Goal: Task Accomplishment & Management: Complete application form

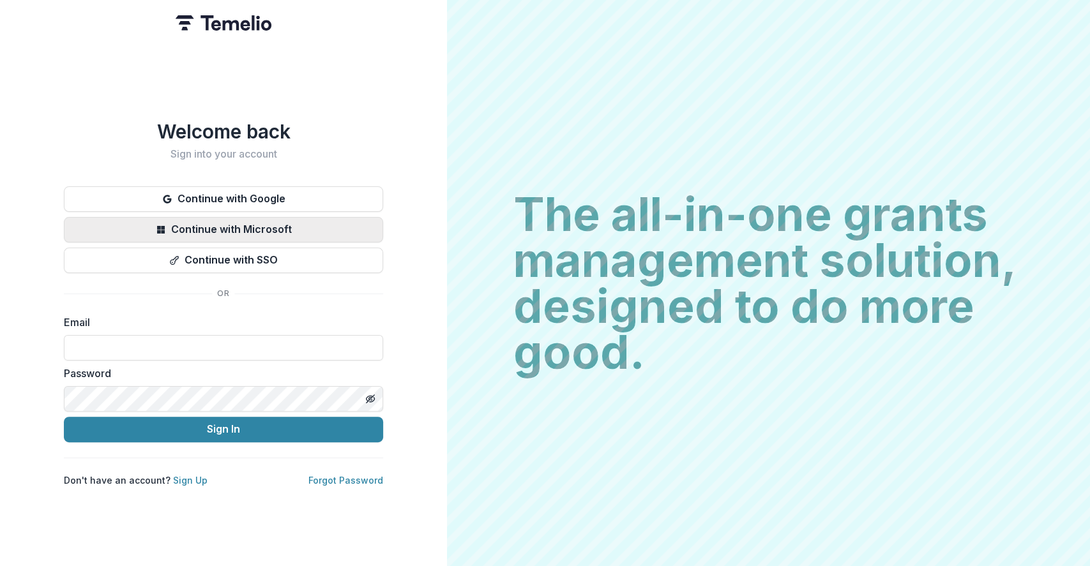
click at [222, 218] on button "Continue with Microsoft" at bounding box center [223, 230] width 319 height 26
drag, startPoint x: 287, startPoint y: 232, endPoint x: 280, endPoint y: 233, distance: 7.7
click at [287, 232] on button "Continue with Microsoft" at bounding box center [223, 230] width 319 height 26
click at [283, 349] on input at bounding box center [223, 348] width 319 height 26
type input "**********"
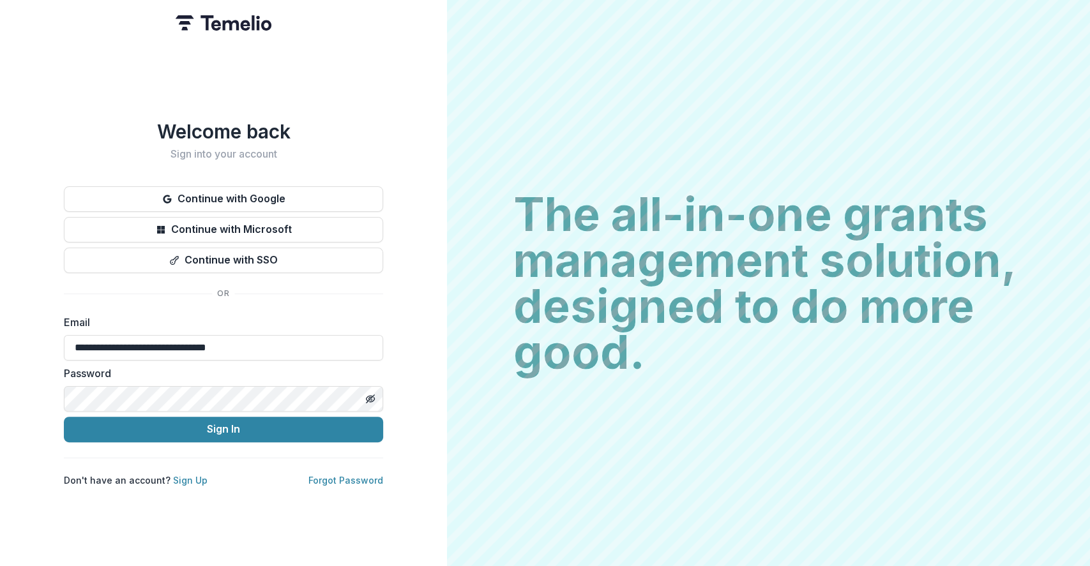
click at [234, 366] on label "Password" at bounding box center [220, 373] width 312 height 15
click at [245, 353] on input "**********" at bounding box center [223, 348] width 319 height 26
click at [324, 335] on input "**********" at bounding box center [223, 348] width 319 height 26
click at [318, 342] on input "**********" at bounding box center [223, 348] width 319 height 26
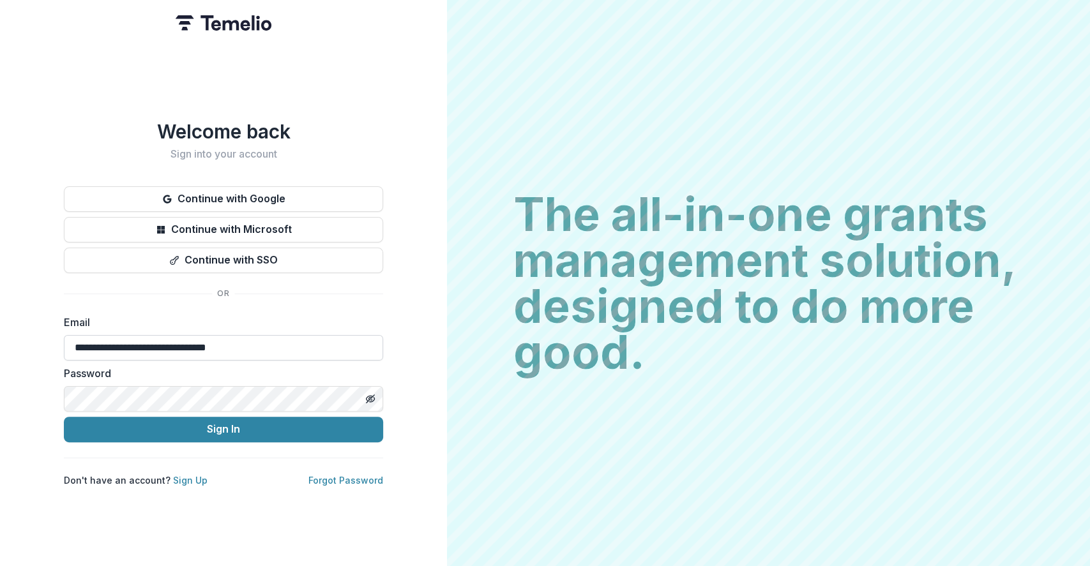
click at [318, 342] on input "**********" at bounding box center [223, 348] width 319 height 26
drag, startPoint x: 315, startPoint y: 505, endPoint x: 296, endPoint y: 494, distance: 22.0
click at [314, 505] on div "Welcome back Sign into your account Continue with Google Continue with Microsof…" at bounding box center [223, 283] width 447 height 566
click at [188, 345] on input at bounding box center [223, 348] width 319 height 26
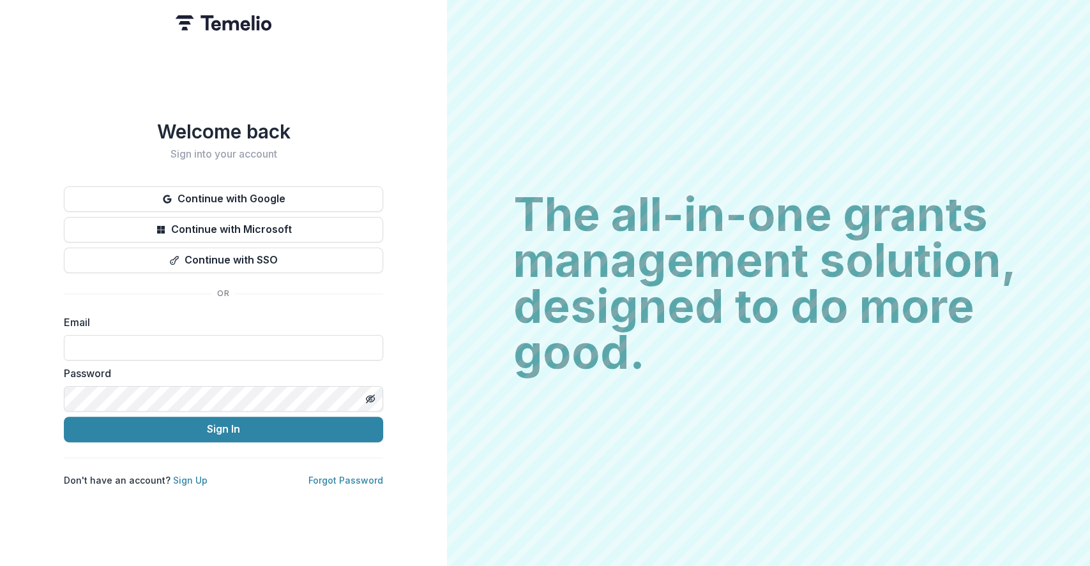
type input "**********"
click at [236, 439] on div "**********" at bounding box center [223, 303] width 319 height 367
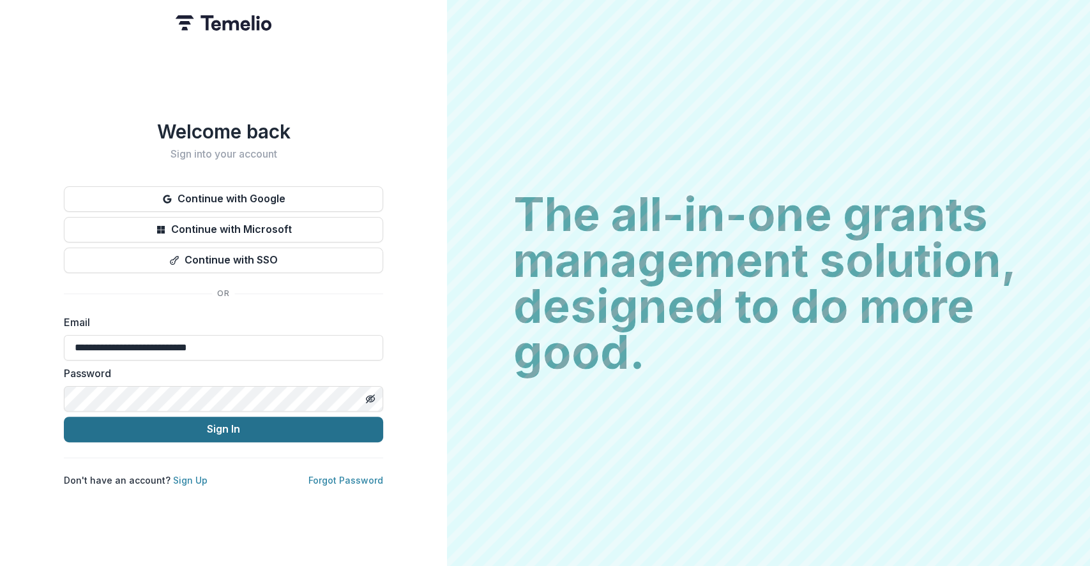
click at [241, 432] on button "Sign In" at bounding box center [223, 430] width 319 height 26
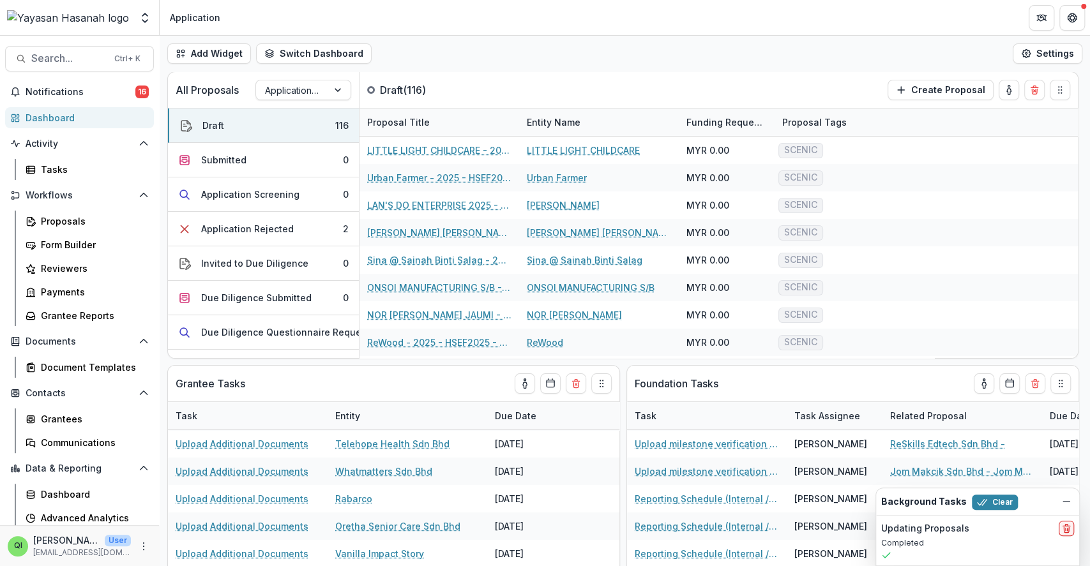
drag, startPoint x: 559, startPoint y: 56, endPoint x: 570, endPoint y: 59, distance: 11.2
click at [560, 56] on div "Add Widget Switch Dashboard Application Operational New Dashboard Settings" at bounding box center [625, 54] width 930 height 36
click at [93, 45] on div "Search... Ctrl + K Notifications 16 Dashboard Activity Tasks Workflows Proposal…" at bounding box center [80, 301] width 160 height 531
click at [93, 52] on span "Search..." at bounding box center [68, 58] width 75 height 12
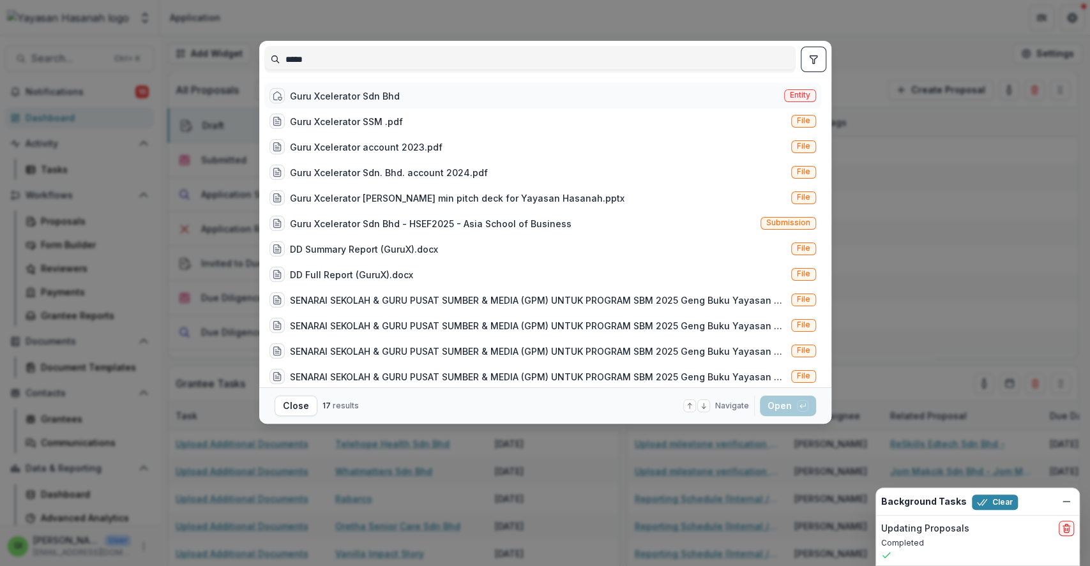
type input "*****"
click at [586, 98] on div "Guru Xcelerator Sdn Bhd Entity" at bounding box center [542, 96] width 557 height 26
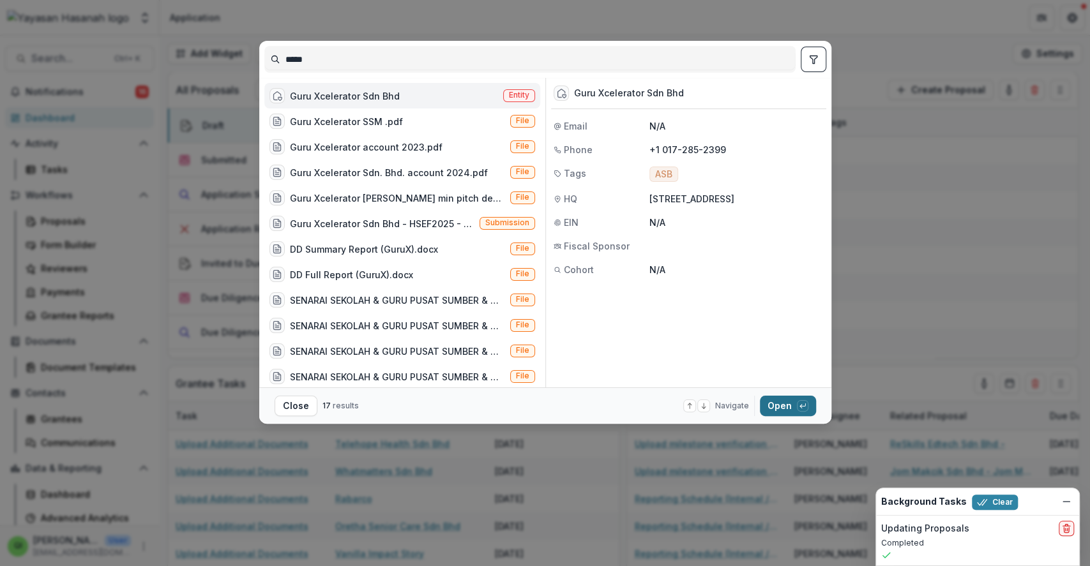
click at [785, 406] on button "Open with enter key" at bounding box center [788, 406] width 56 height 20
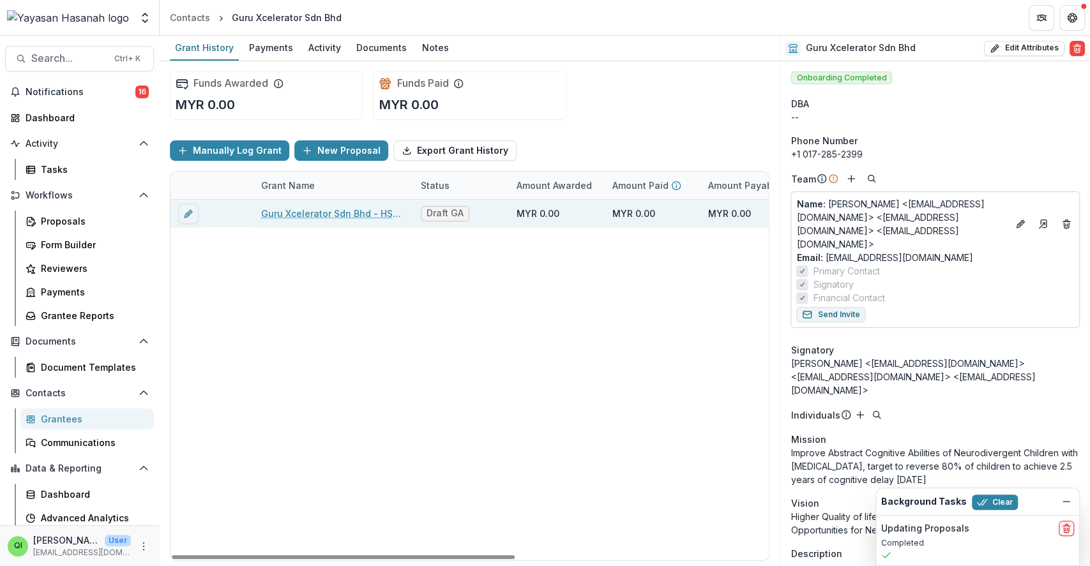
click at [353, 211] on link "Guru Xcelerator Sdn Bhd - HSEF2025 - Asia School of Business" at bounding box center [333, 213] width 144 height 13
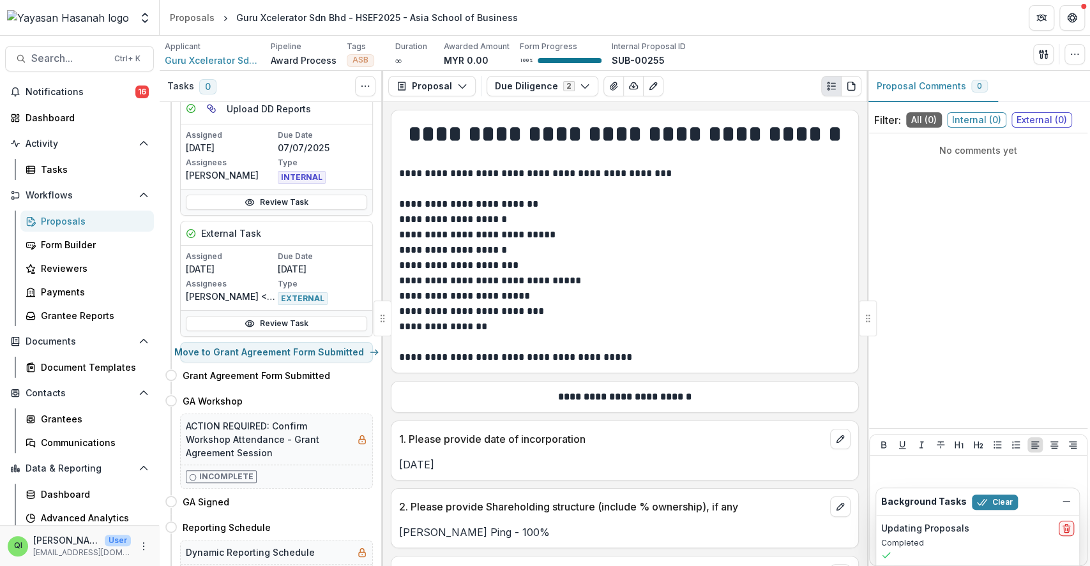
scroll to position [149, 0]
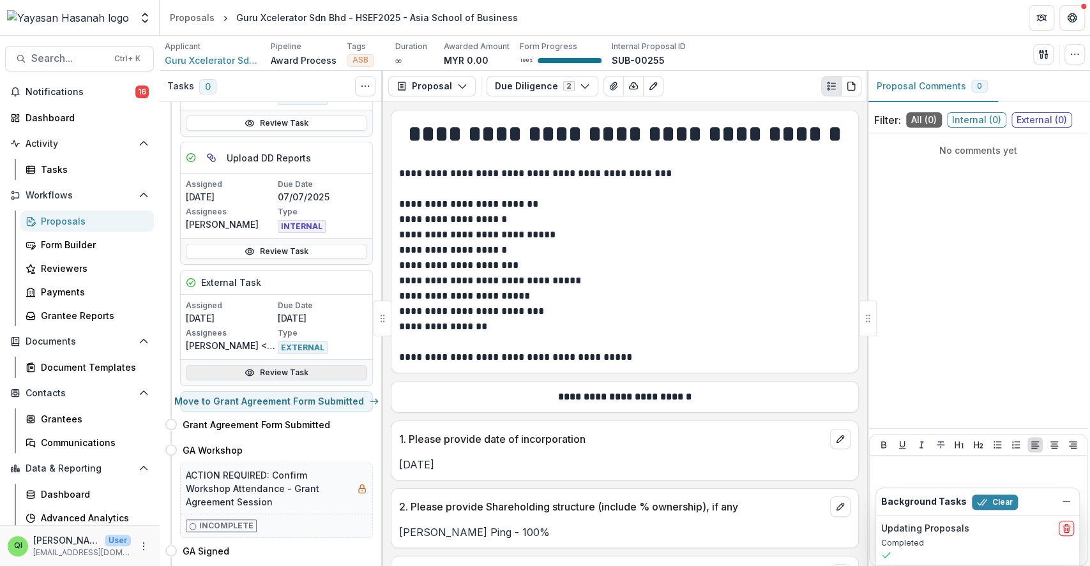
click at [307, 374] on link "Review Task" at bounding box center [276, 372] width 181 height 15
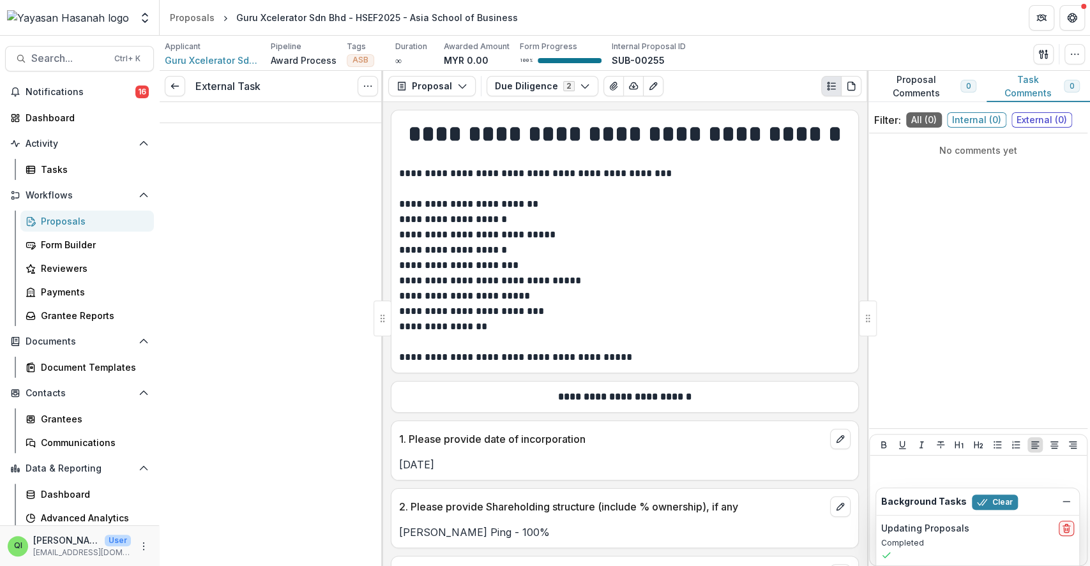
drag, startPoint x: 310, startPoint y: 432, endPoint x: 287, endPoint y: 368, distance: 68.5
click at [310, 432] on div "External Task View task Reopen Task" at bounding box center [272, 319] width 224 height 496
click at [180, 91] on link at bounding box center [175, 86] width 20 height 20
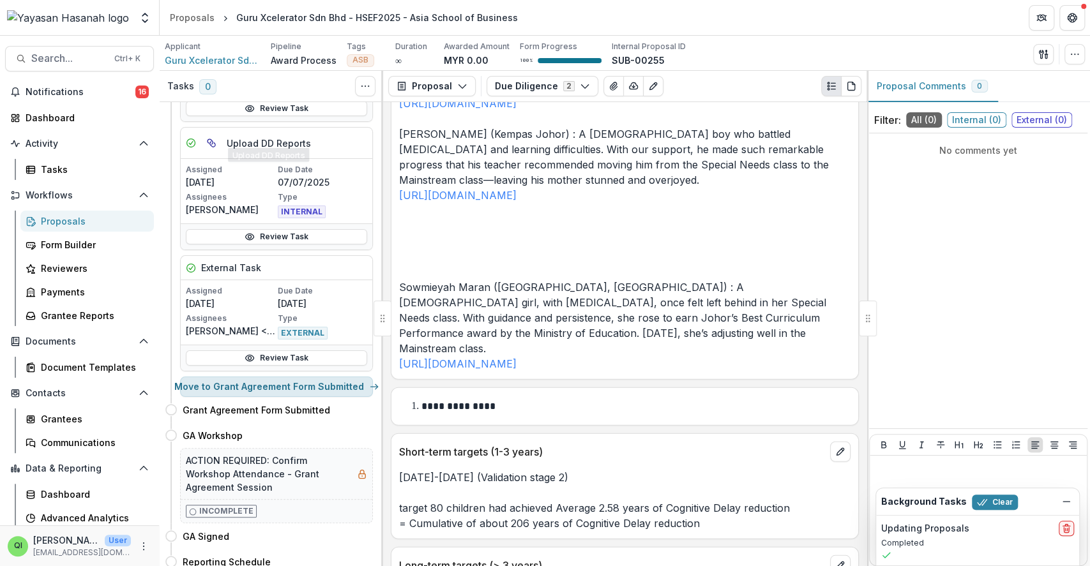
scroll to position [170, 0]
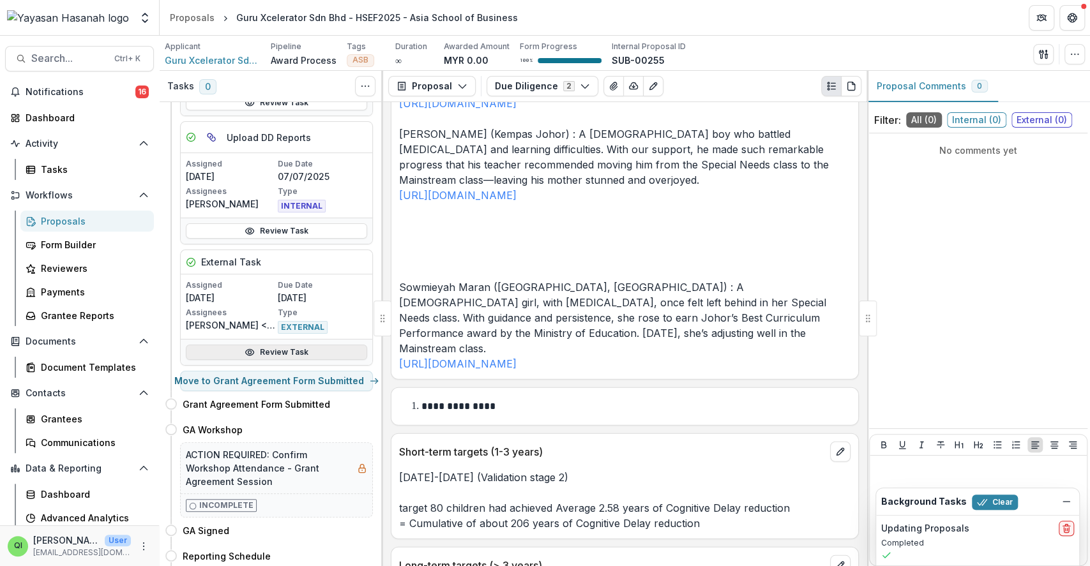
click at [287, 349] on link "Review Task" at bounding box center [276, 352] width 181 height 15
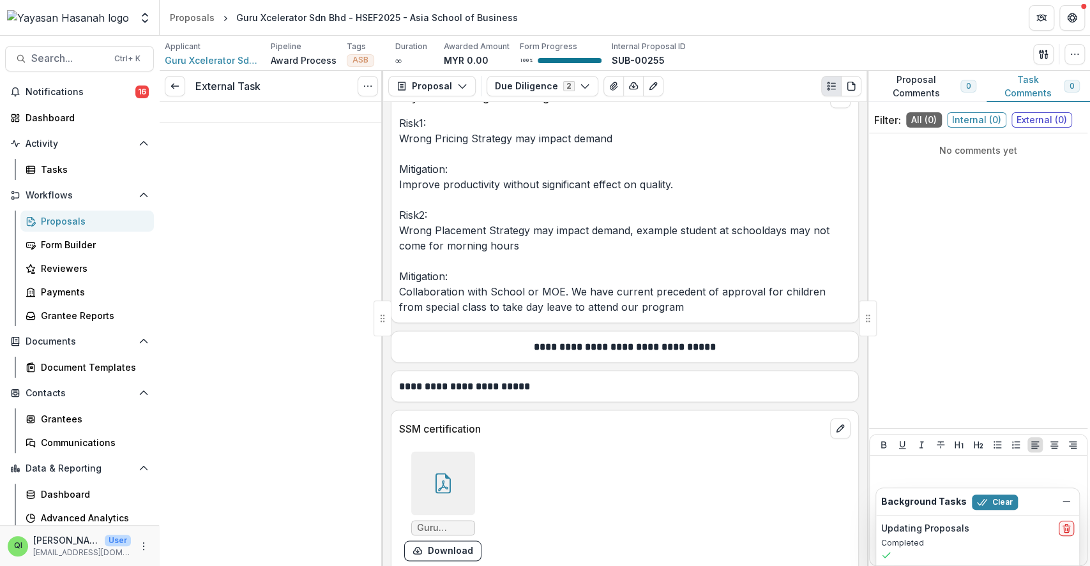
scroll to position [7735, 0]
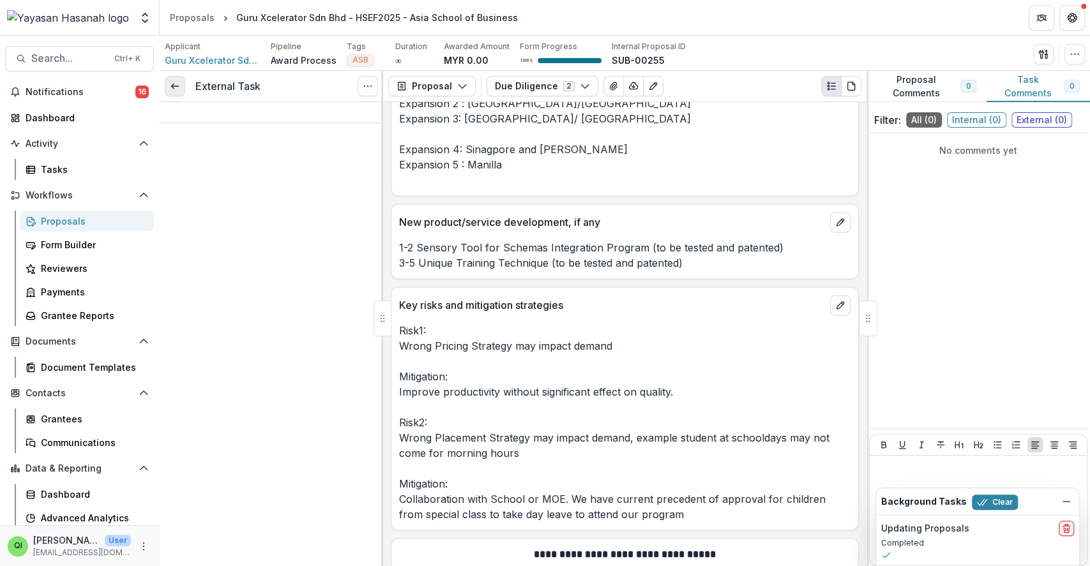
click at [179, 79] on link at bounding box center [175, 86] width 20 height 20
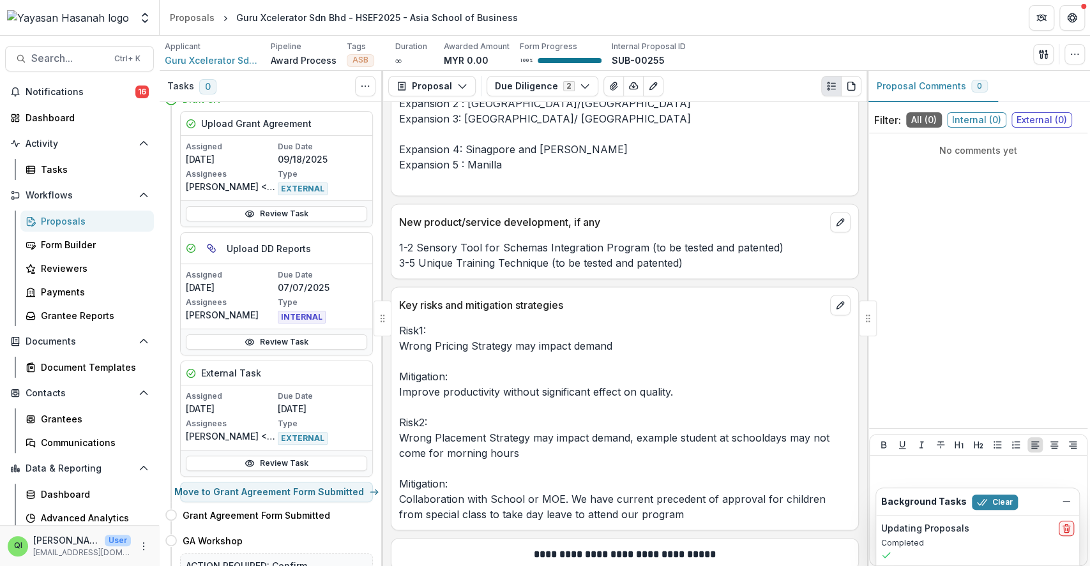
scroll to position [85, 0]
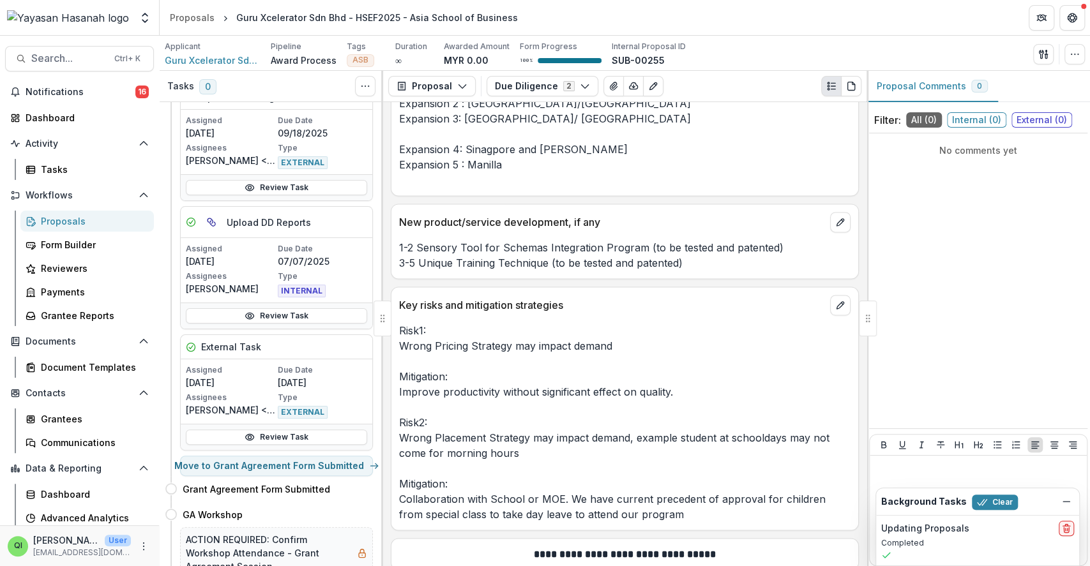
click at [289, 196] on div "Review Task" at bounding box center [277, 187] width 192 height 26
click at [300, 186] on link "Review Task" at bounding box center [276, 187] width 181 height 15
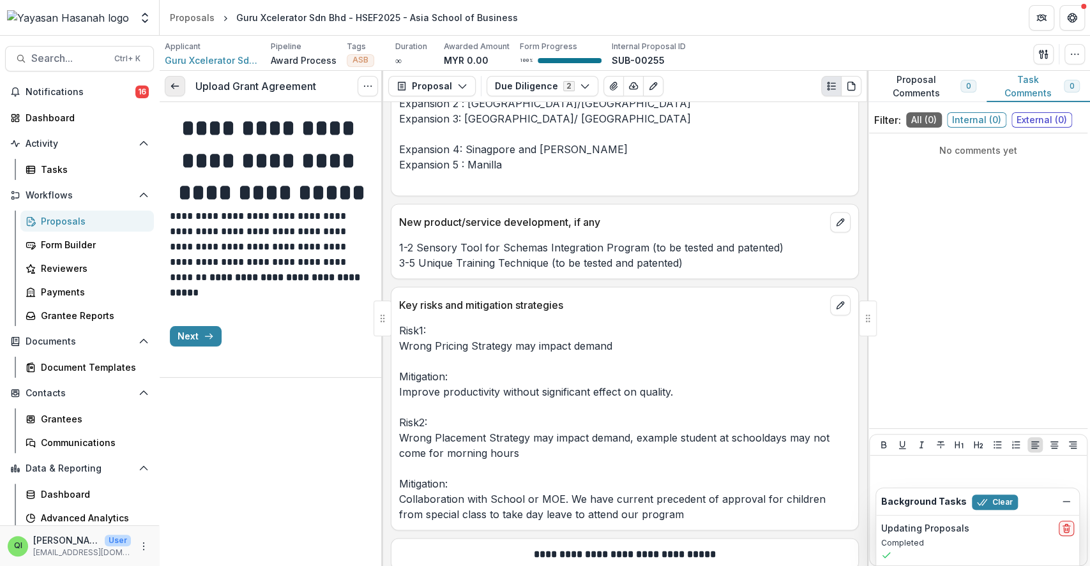
click at [178, 91] on icon at bounding box center [175, 86] width 10 height 10
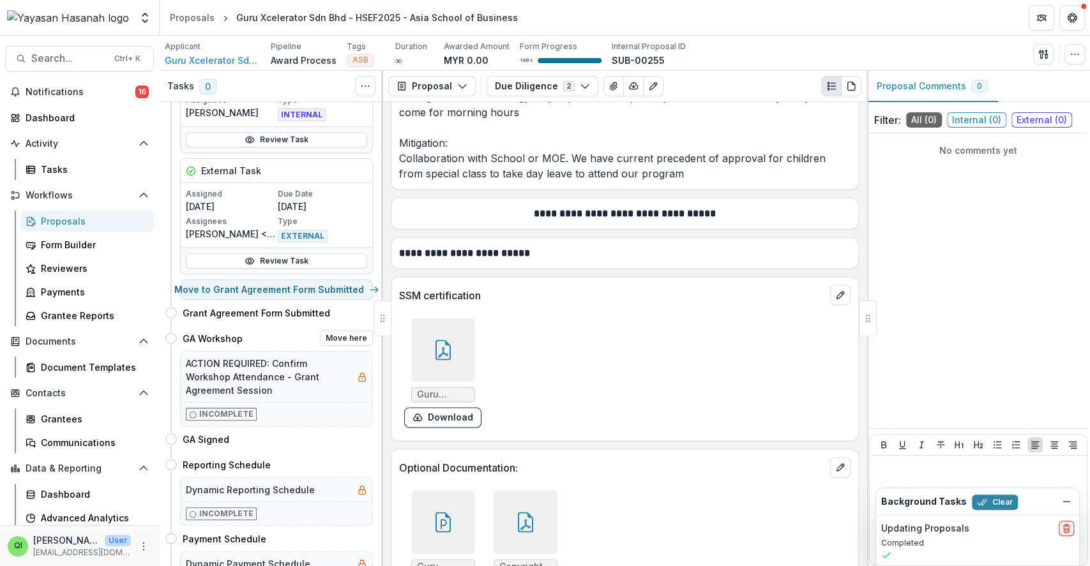
scroll to position [235, 0]
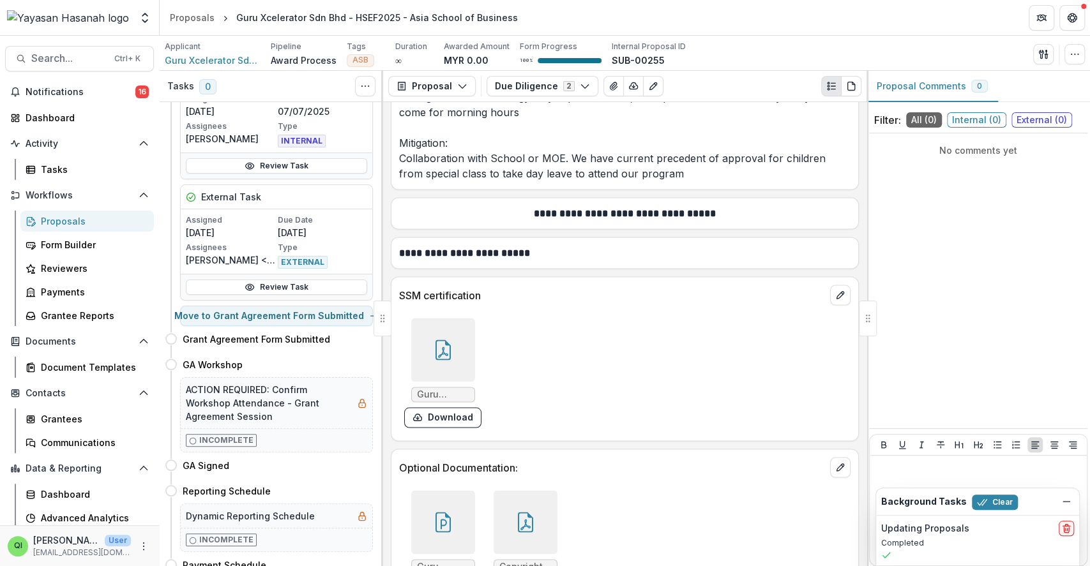
click at [593, 355] on div "Guru Xcelerator SSM .pdf Download" at bounding box center [590, 373] width 383 height 120
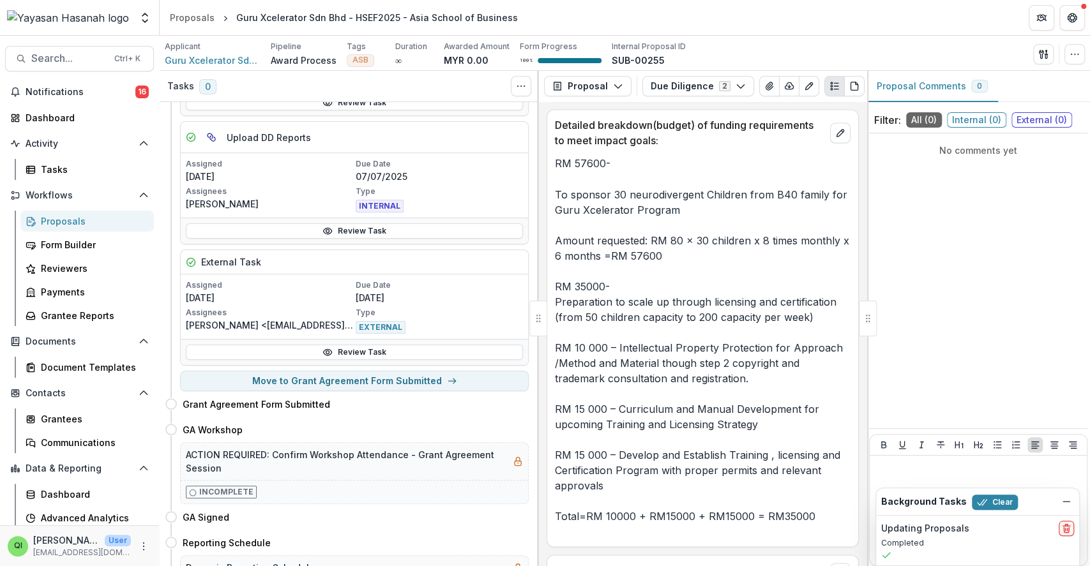
scroll to position [9441, 0]
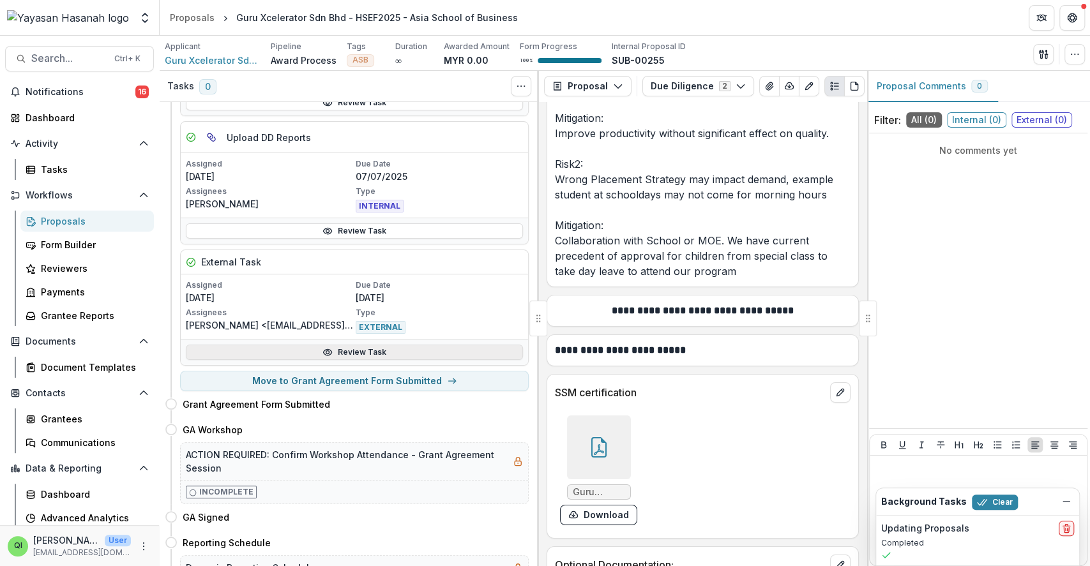
click at [363, 353] on link "Review Task" at bounding box center [354, 352] width 337 height 15
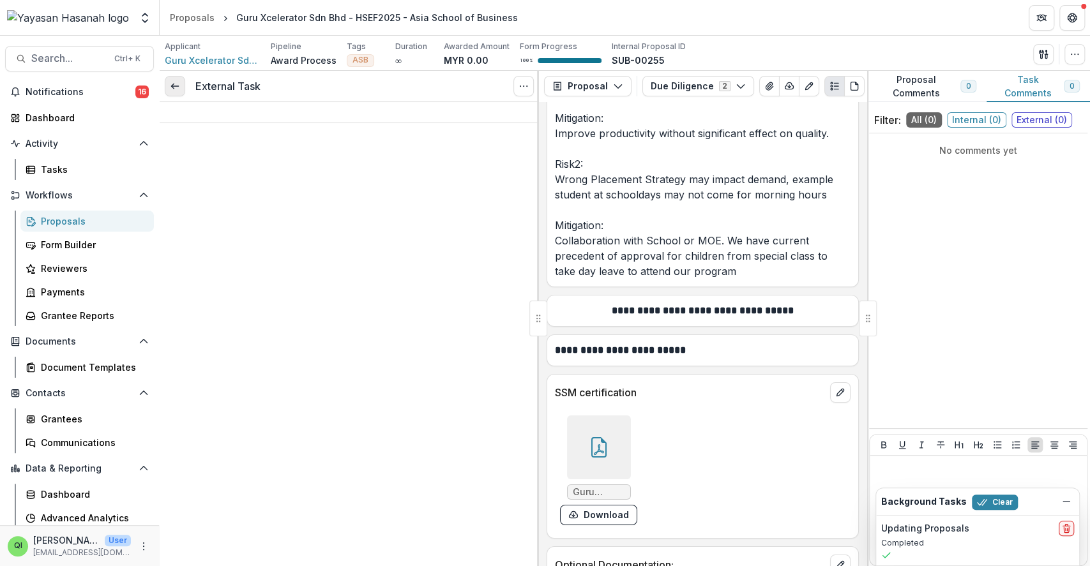
click at [172, 95] on link at bounding box center [175, 86] width 20 height 20
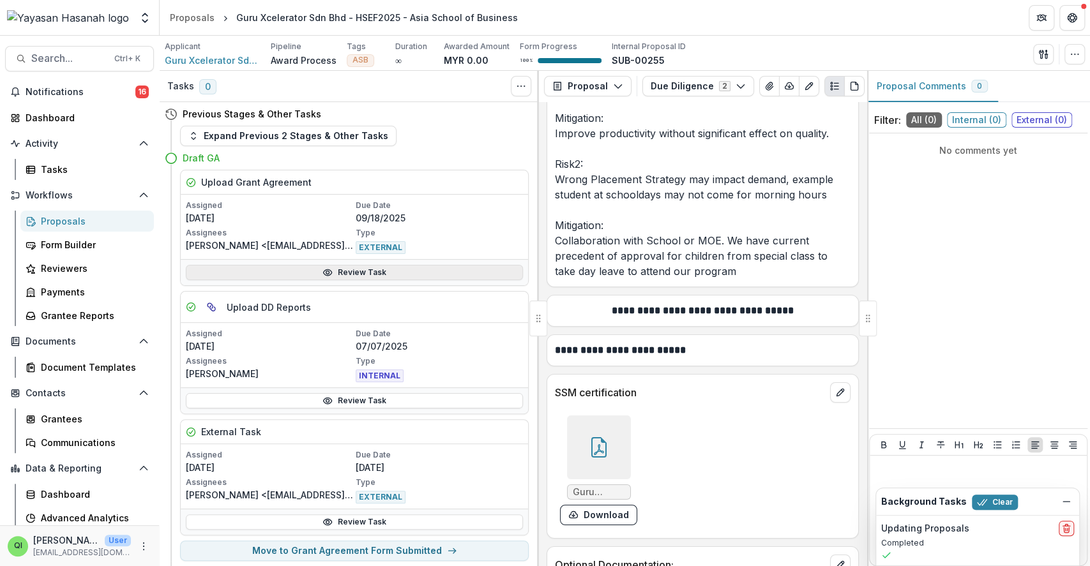
click at [349, 268] on link "Review Task" at bounding box center [354, 272] width 337 height 15
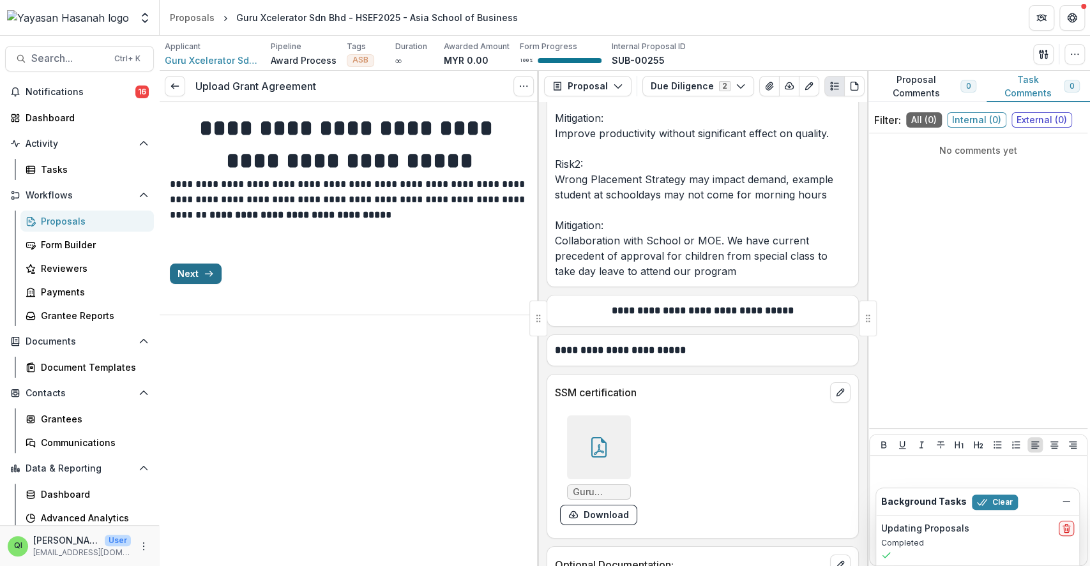
click at [213, 284] on button "Next" at bounding box center [196, 274] width 52 height 20
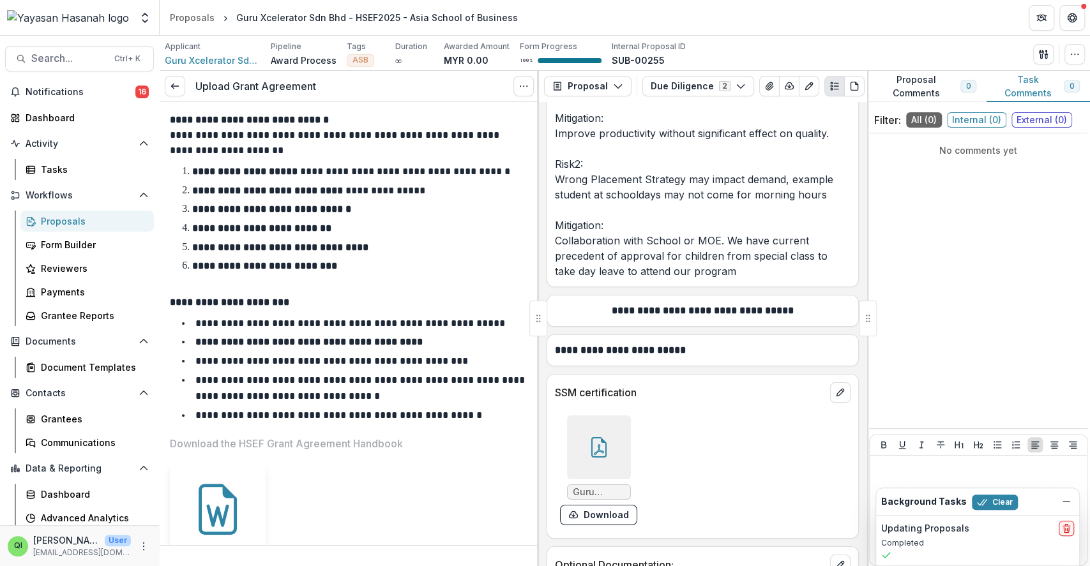
scroll to position [93, 0]
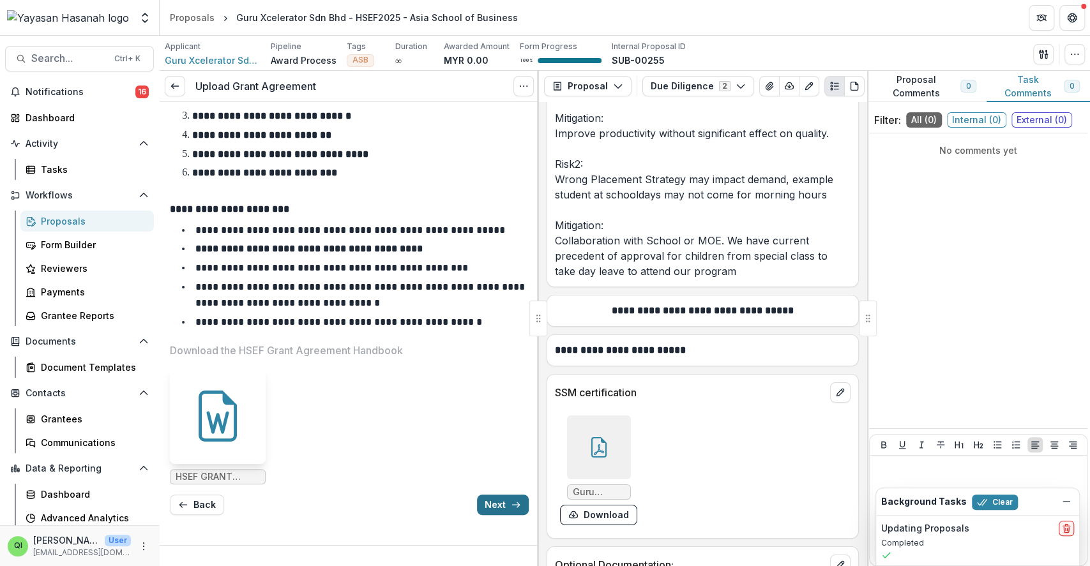
click at [483, 503] on button "Next" at bounding box center [503, 505] width 52 height 20
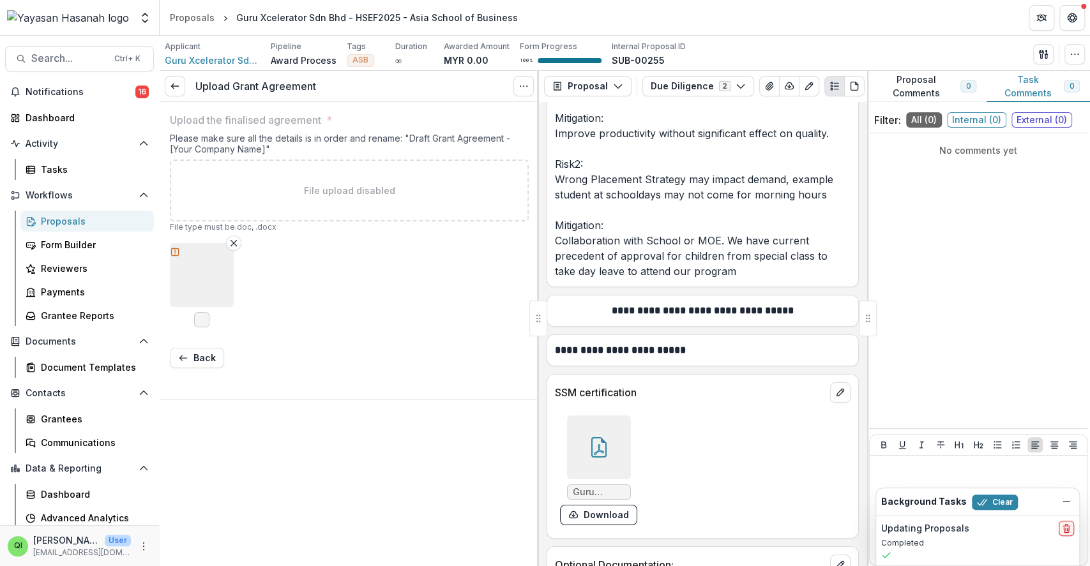
scroll to position [0, 0]
click at [215, 293] on button "button" at bounding box center [202, 275] width 64 height 64
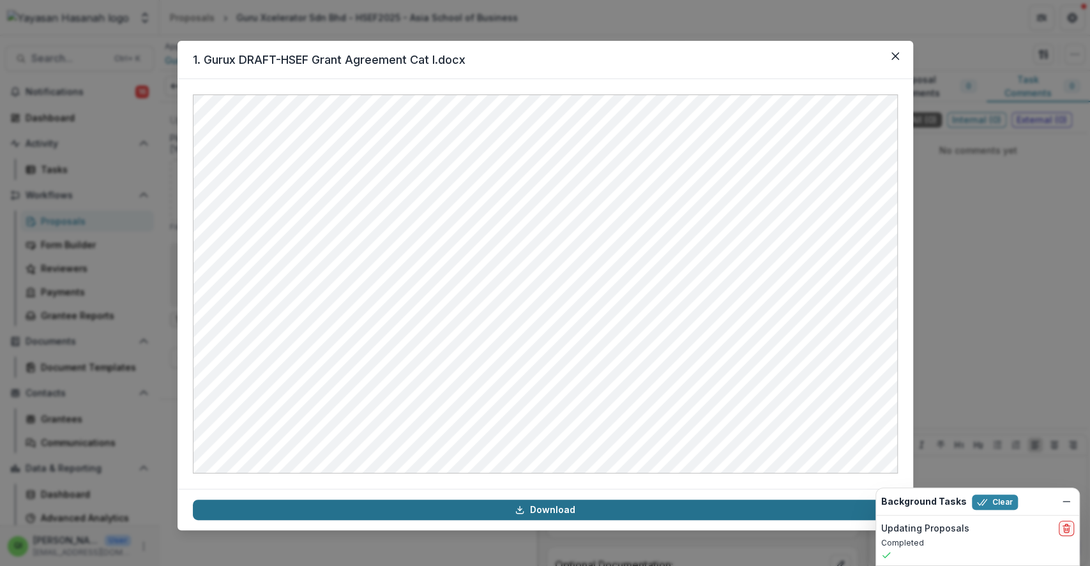
click at [545, 512] on link "Download" at bounding box center [545, 510] width 705 height 20
